Goal: Transaction & Acquisition: Subscribe to service/newsletter

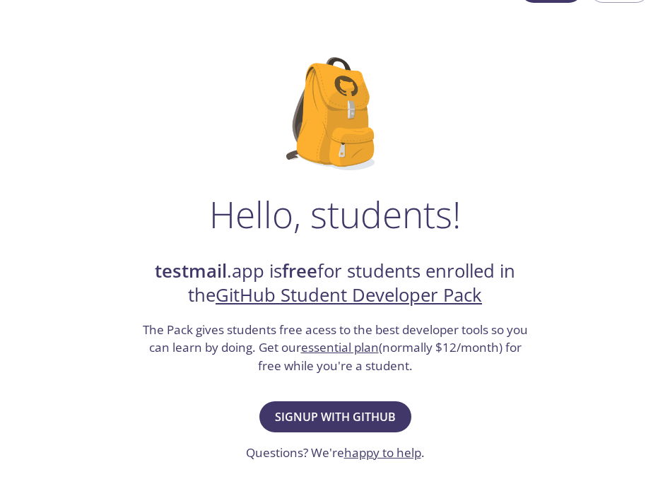
scroll to position [52, 0]
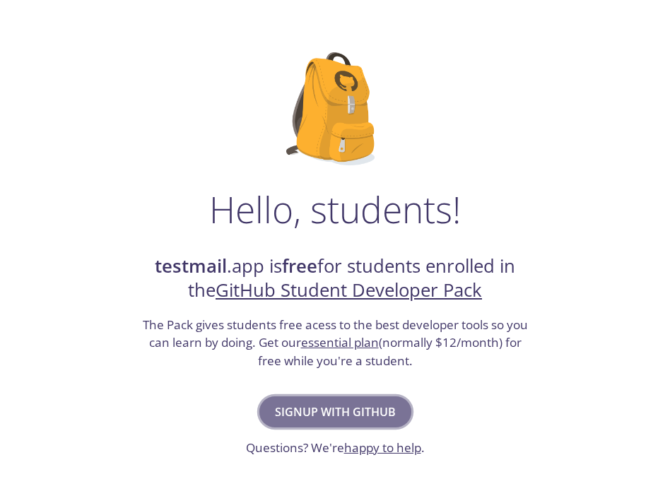
click at [329, 414] on span "Signup with GitHub" at bounding box center [335, 412] width 121 height 20
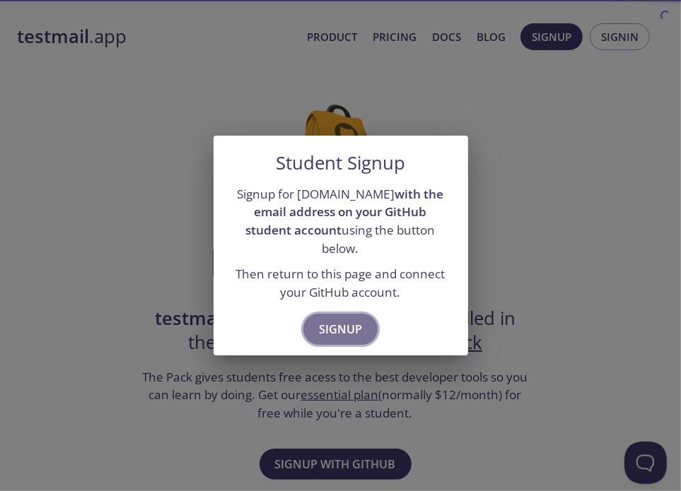
click at [346, 319] on span "Signup" at bounding box center [340, 329] width 43 height 20
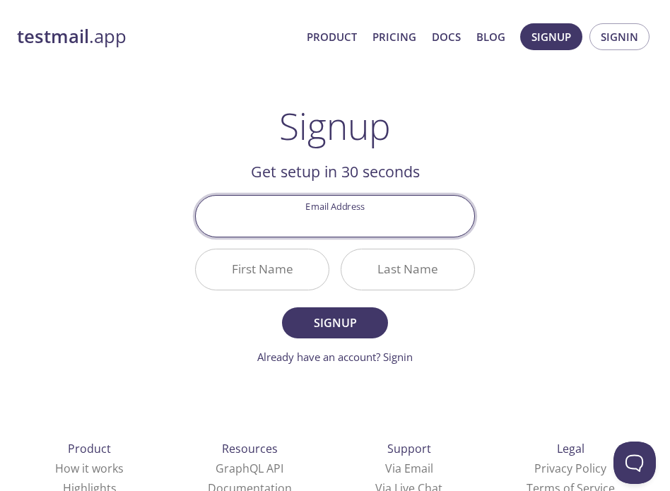
click at [338, 220] on input "Email Address" at bounding box center [335, 216] width 278 height 40
type input "[EMAIL_ADDRESS][DOMAIN_NAME]"
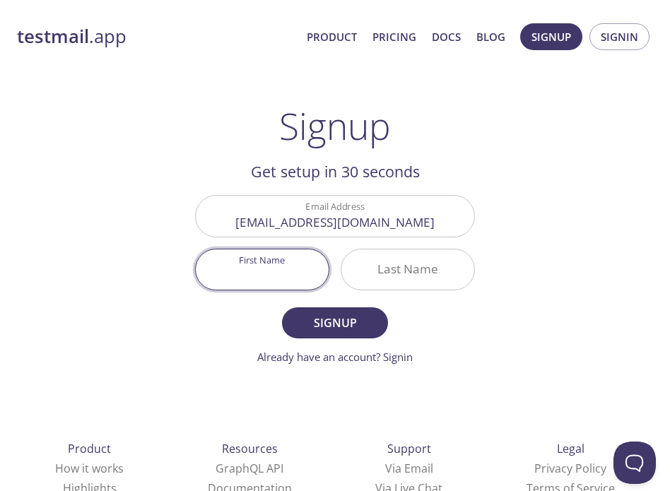
click at [302, 279] on input "First Name" at bounding box center [262, 269] width 133 height 40
type input "[PERSON_NAME]"
click at [396, 283] on input "Last Name" at bounding box center [407, 269] width 133 height 40
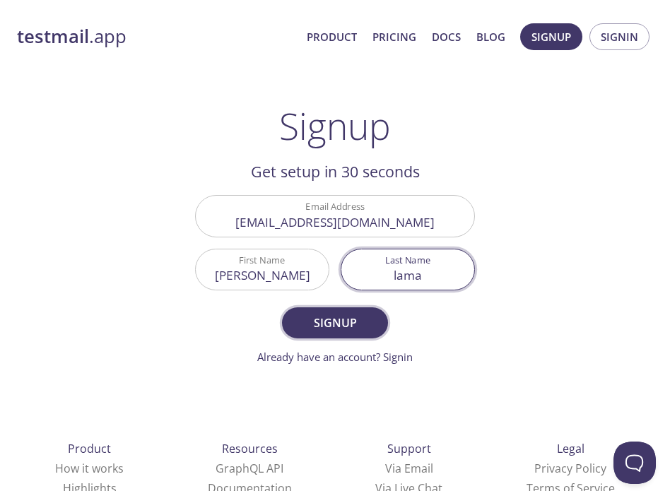
type input "lama"
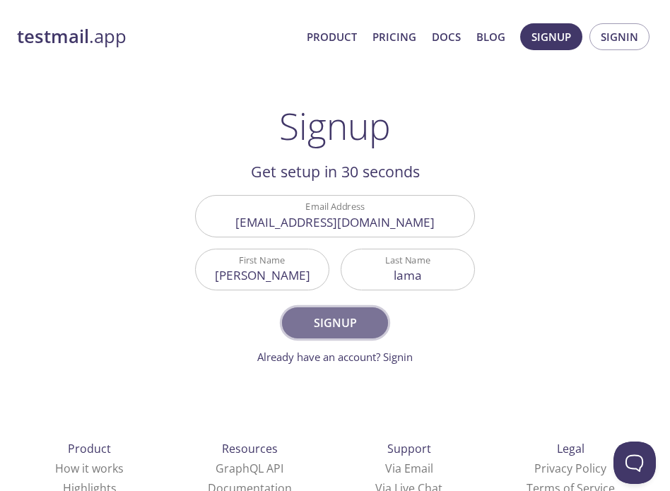
click at [341, 327] on span "Signup" at bounding box center [335, 323] width 75 height 20
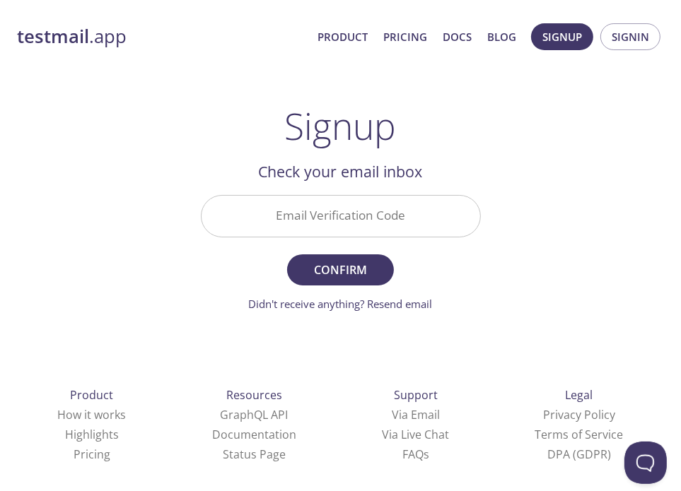
click at [342, 223] on input "Email Verification Code" at bounding box center [340, 216] width 278 height 40
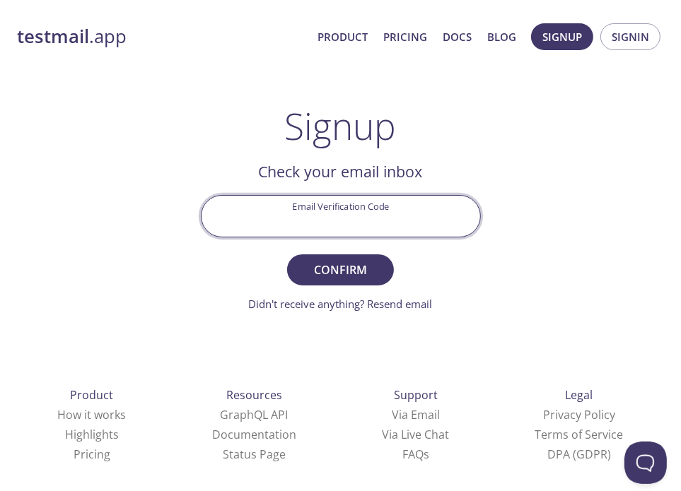
paste input "GXMXE33"
type input "GXMXE33"
click at [287, 254] on button "Confirm" at bounding box center [340, 269] width 106 height 31
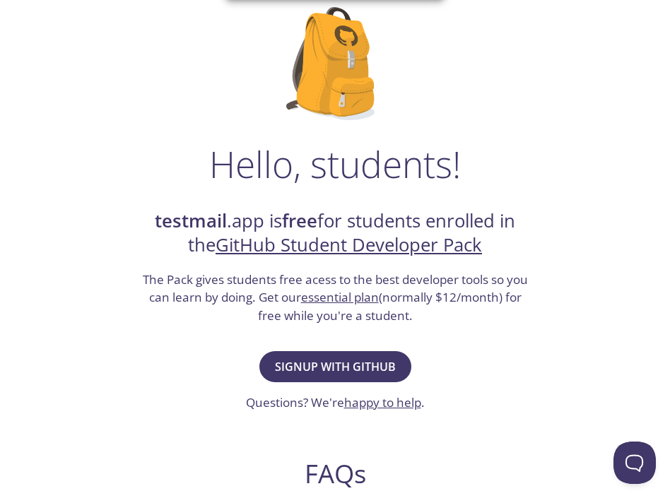
scroll to position [98, 0]
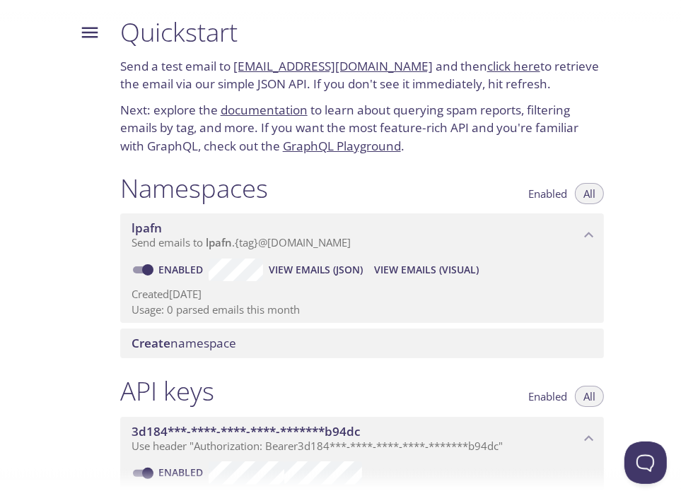
click at [340, 67] on link "lpafn.test@inbox.testmail.app" at bounding box center [332, 66] width 199 height 16
drag, startPoint x: 236, startPoint y: 64, endPoint x: 411, endPoint y: 74, distance: 174.9
click at [411, 74] on p "Send a test email to lpafn.test@inbox.testmail.app and then click here to retri…" at bounding box center [361, 75] width 483 height 36
copy p "lpafn.test@inbox.testmail.app"
click at [487, 66] on link "click here" at bounding box center [513, 66] width 53 height 16
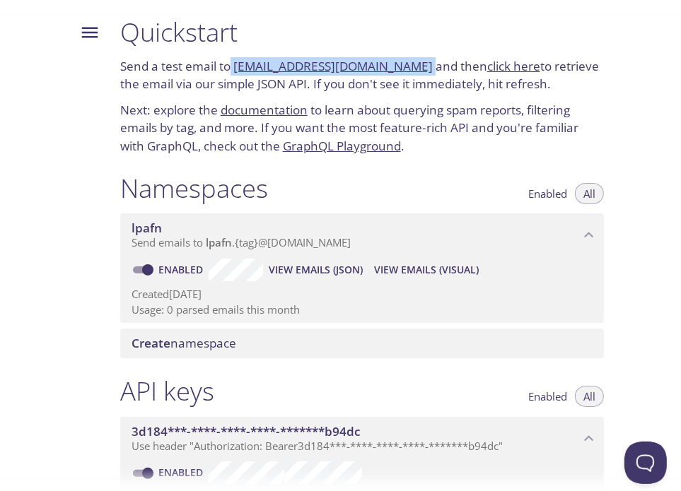
scroll to position [42, 0]
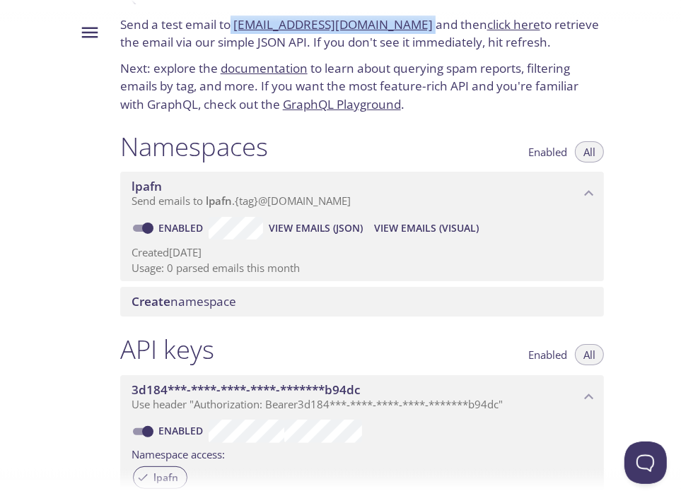
click at [231, 204] on span "lpafn" at bounding box center [219, 201] width 26 height 14
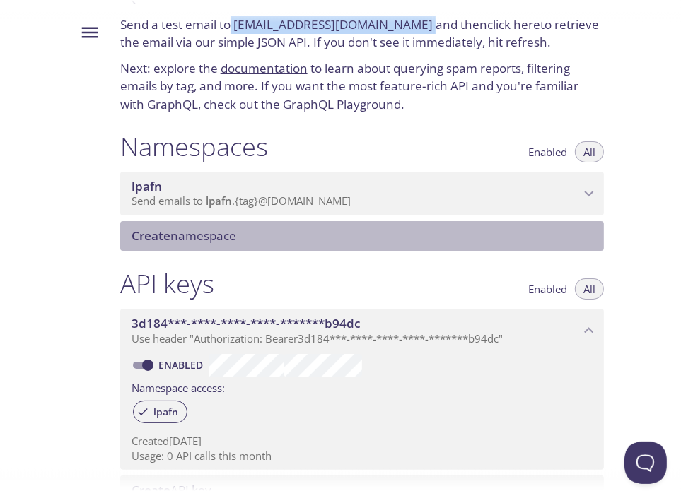
click at [236, 228] on span "Create namespace" at bounding box center [183, 236] width 105 height 16
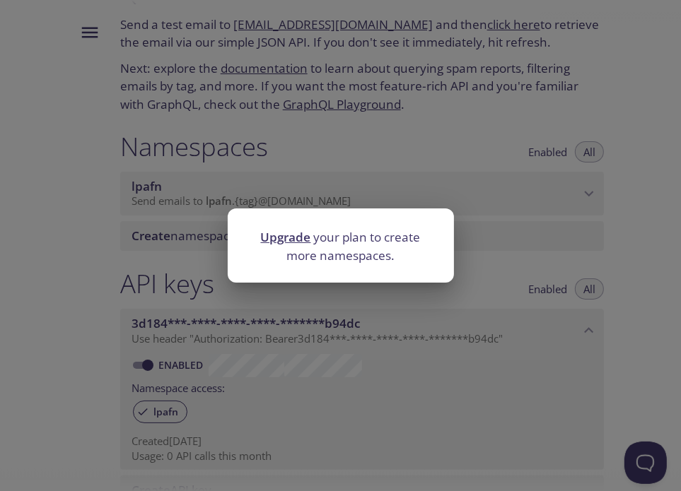
click at [487, 254] on div "Upgrade your plan to create more namespaces." at bounding box center [340, 245] width 681 height 491
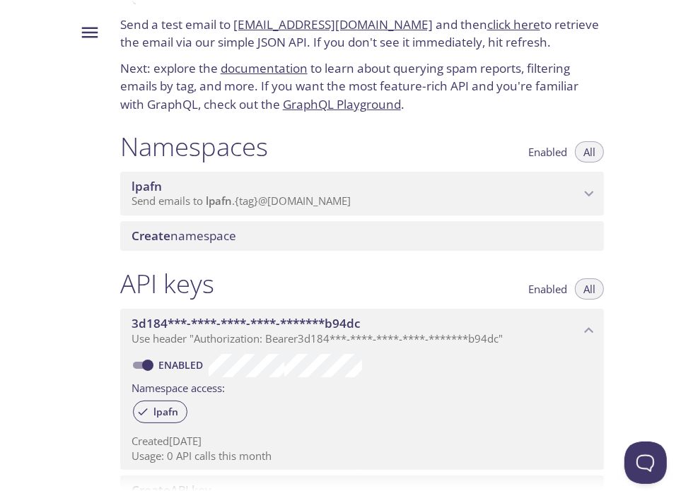
scroll to position [17, 0]
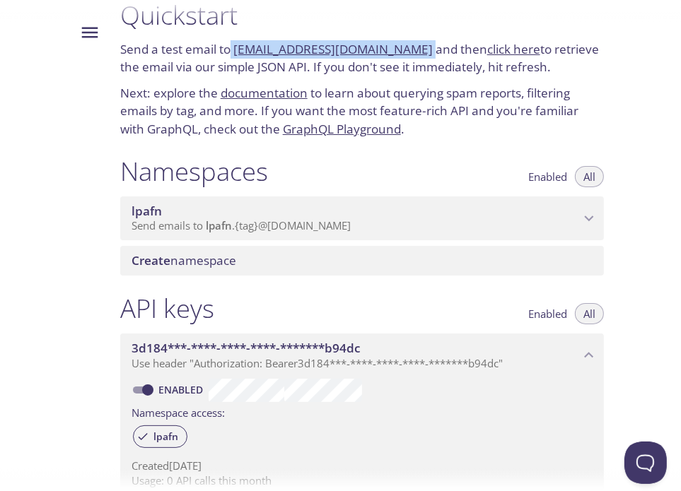
drag, startPoint x: 237, startPoint y: 51, endPoint x: 411, endPoint y: 50, distance: 173.2
click at [411, 50] on p "Send a test email to lpafn.test@inbox.testmail.app and then click here to retri…" at bounding box center [361, 58] width 483 height 36
copy p "lpafn.test@inbox.testmail.app"
